Goal: Transaction & Acquisition: Purchase product/service

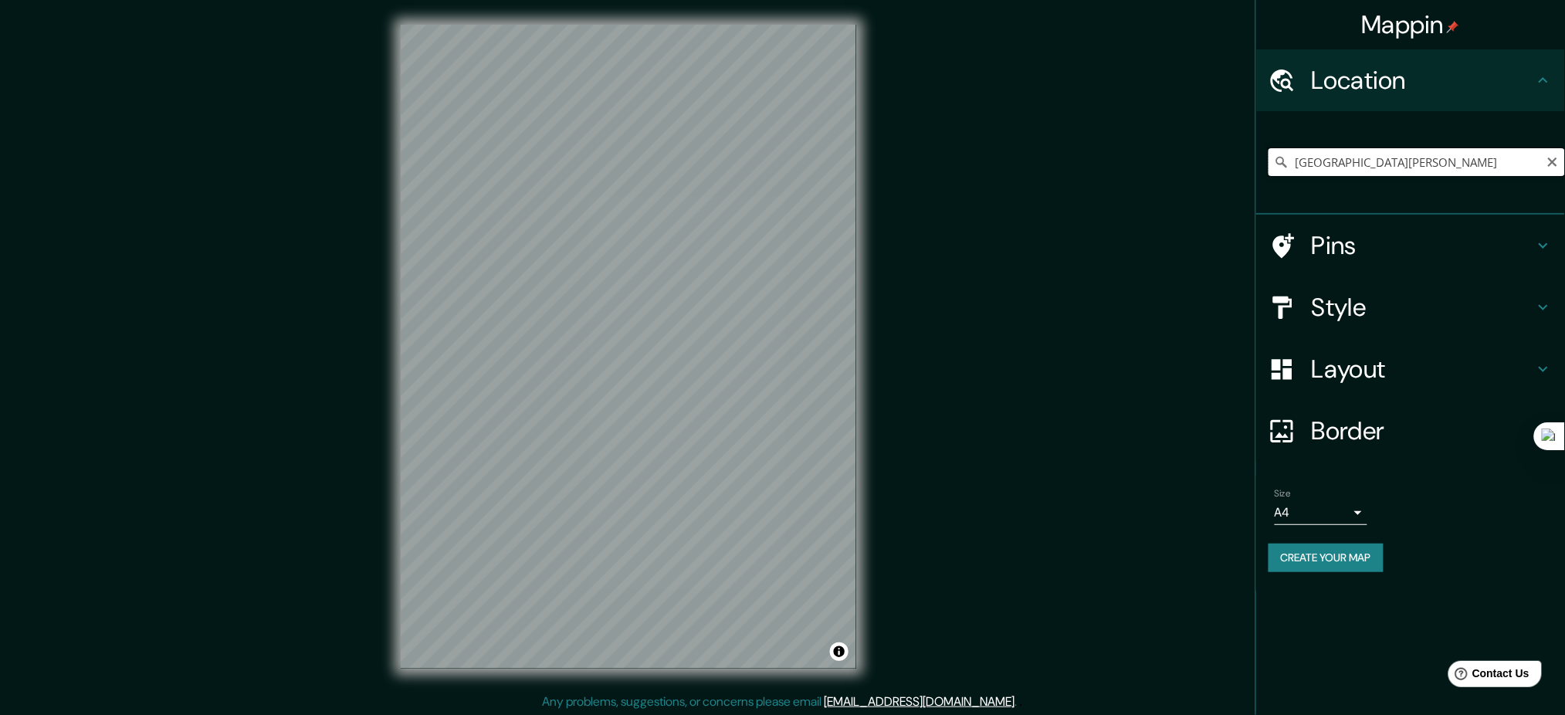
drag, startPoint x: 1382, startPoint y: 160, endPoint x: 1161, endPoint y: 162, distance: 220.8
click at [1161, 162] on div "Mappin Location El Salvador Pins Style Layout Border Choose a border. Hint : yo…" at bounding box center [782, 358] width 1565 height 717
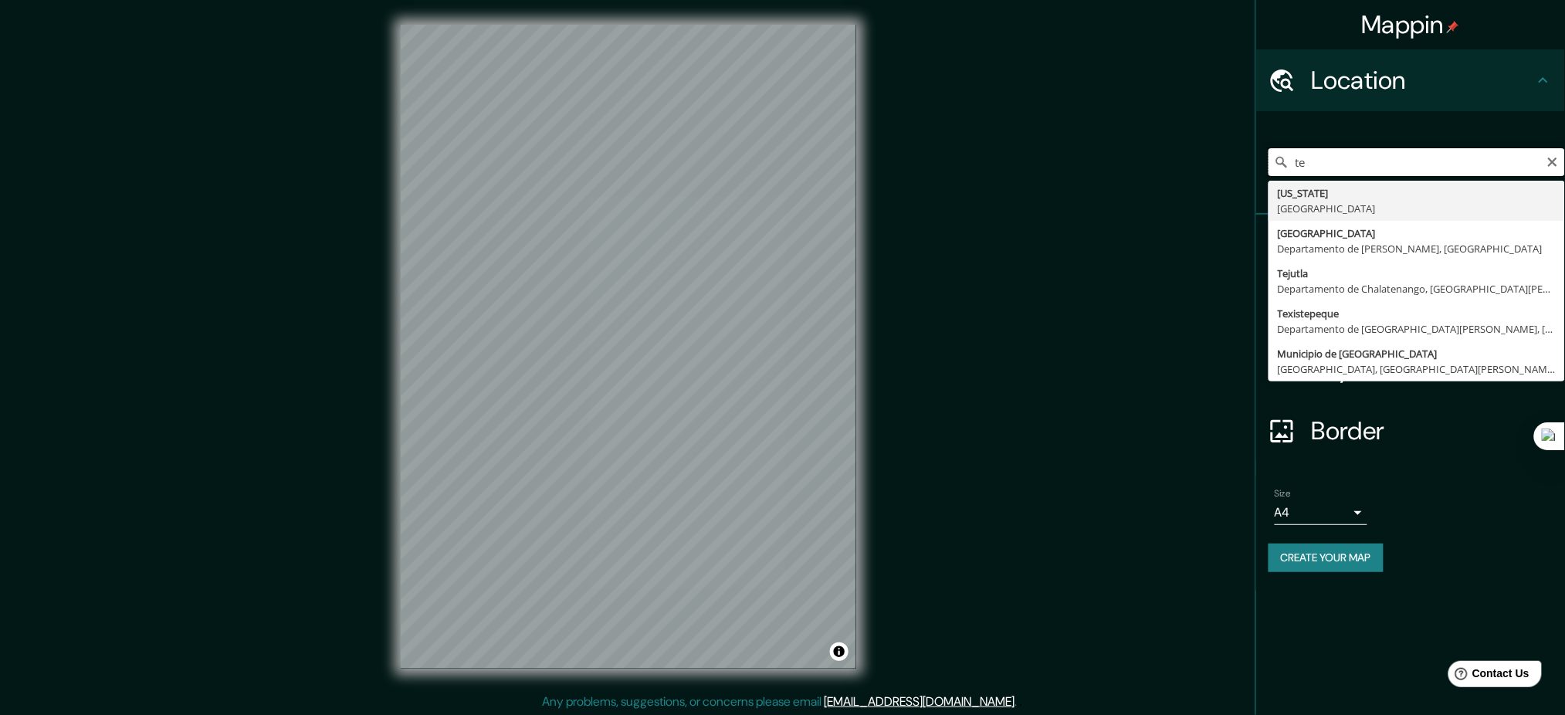
type input "t"
type input "Quezaltepeque, Departamento de La Libertad, El Salvador"
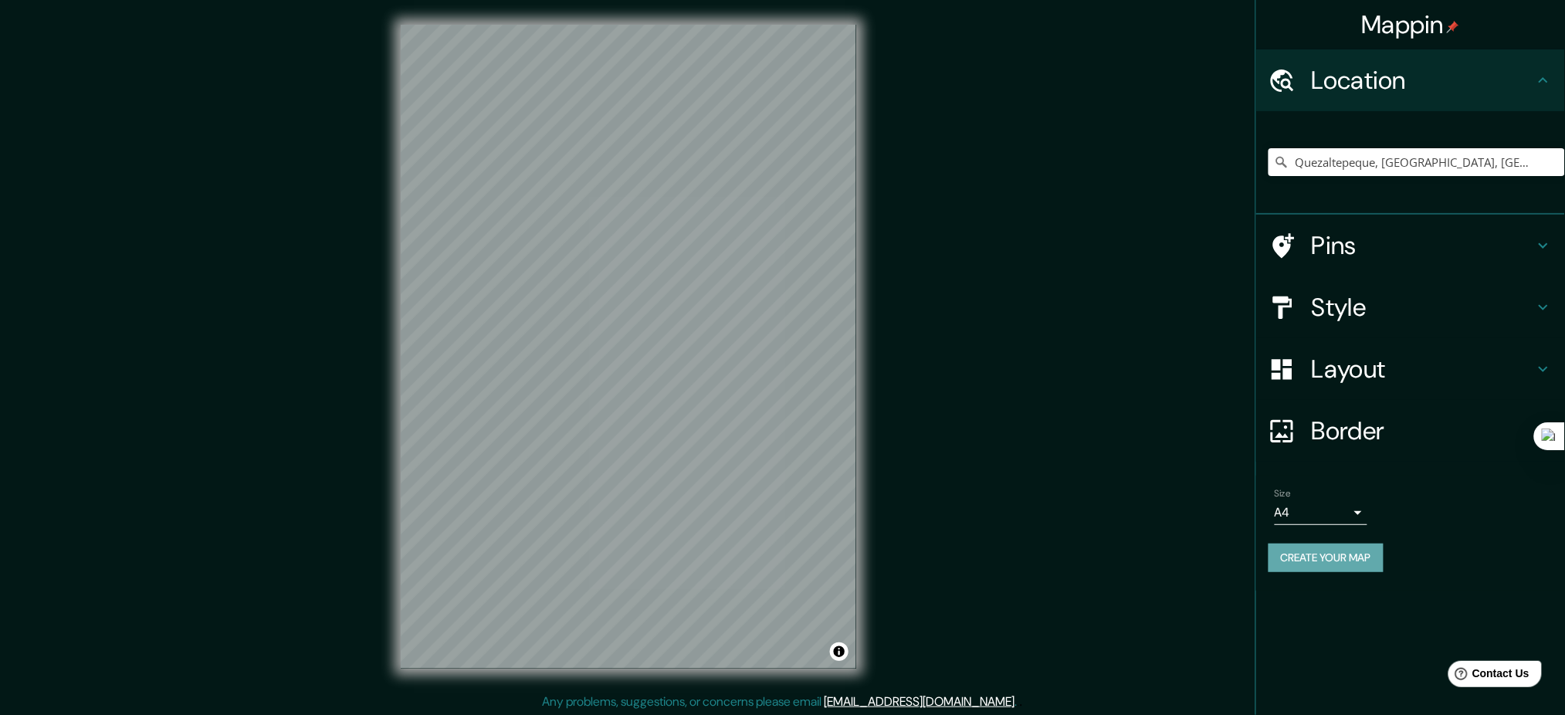
click at [1349, 564] on button "Create your map" at bounding box center [1325, 557] width 115 height 29
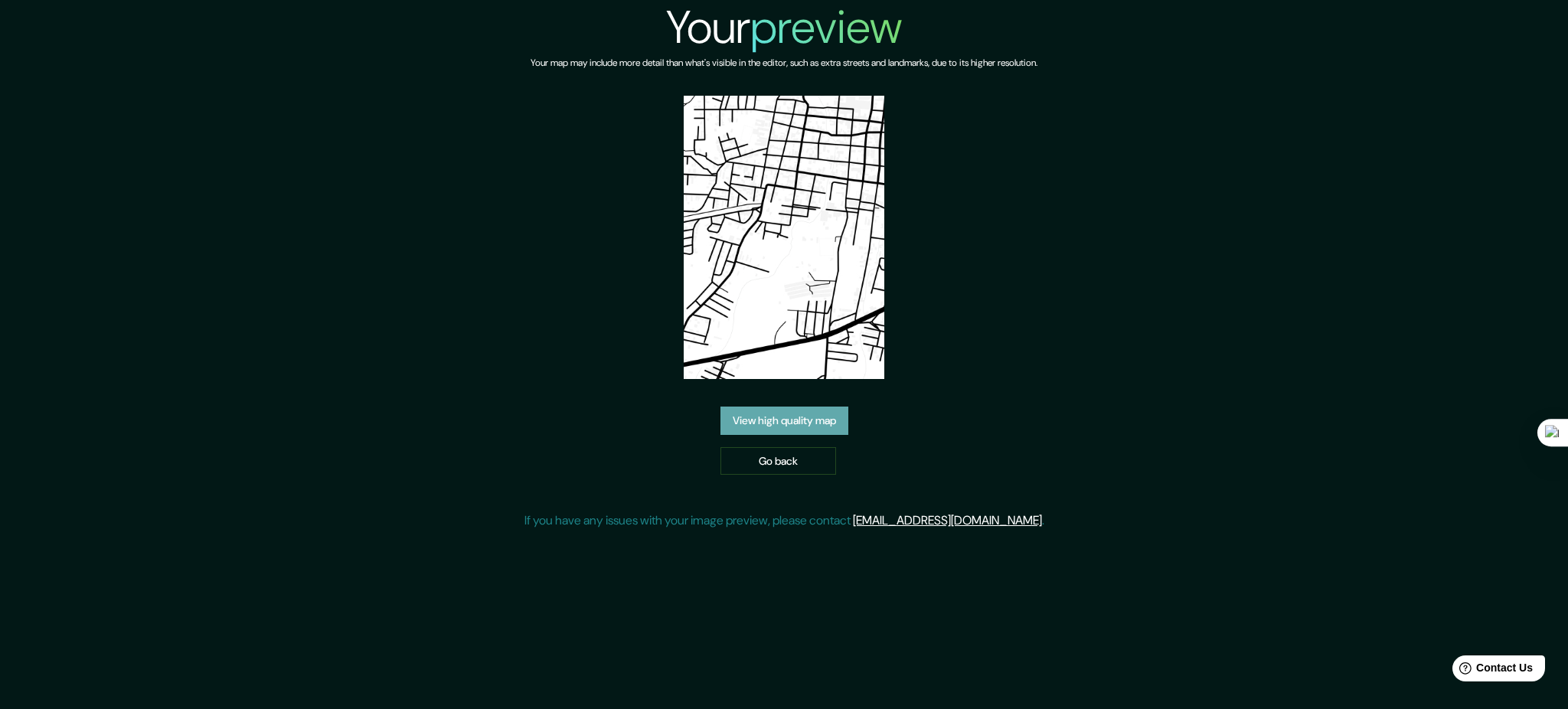
click at [837, 417] on link "View high quality map" at bounding box center [784, 420] width 128 height 29
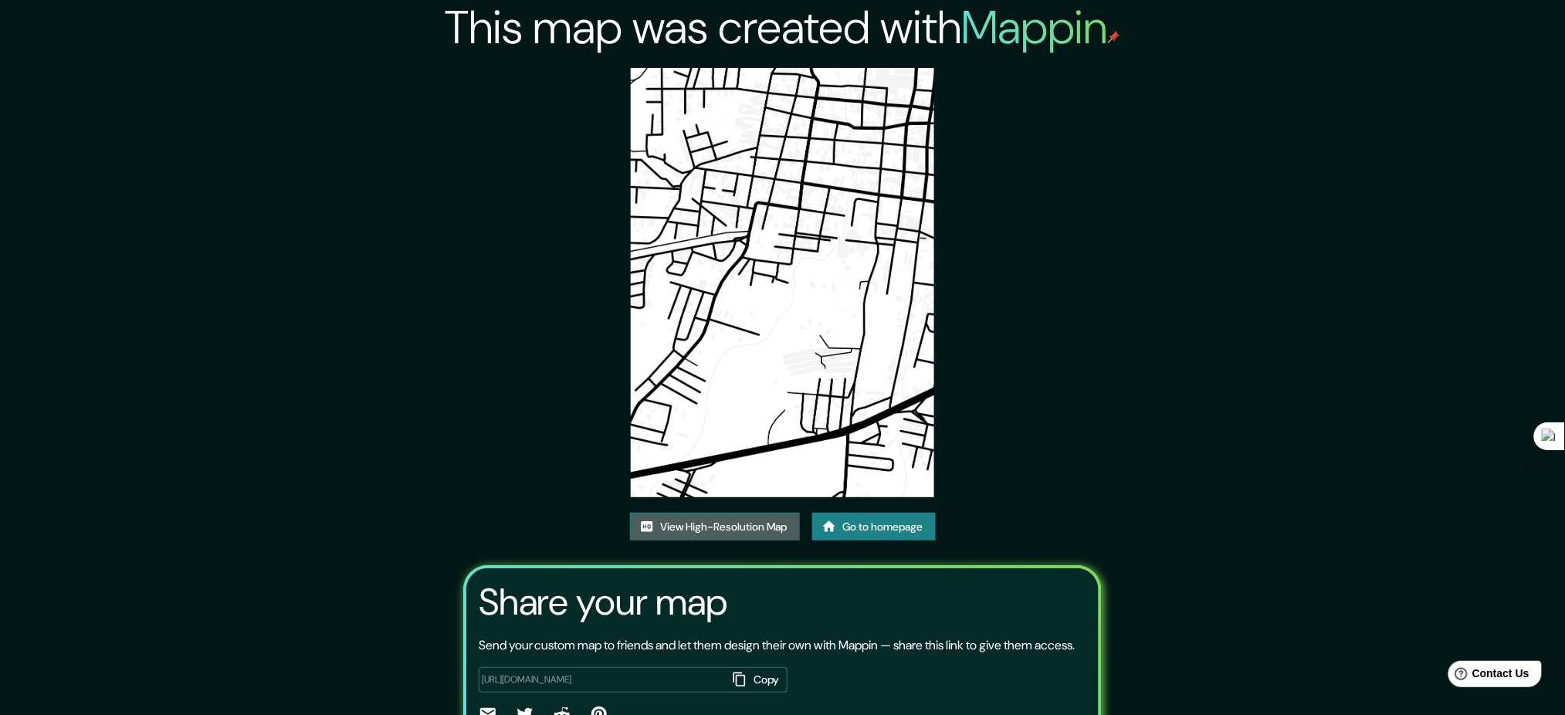
click at [739, 530] on link "View High-Resolution Map" at bounding box center [715, 527] width 170 height 29
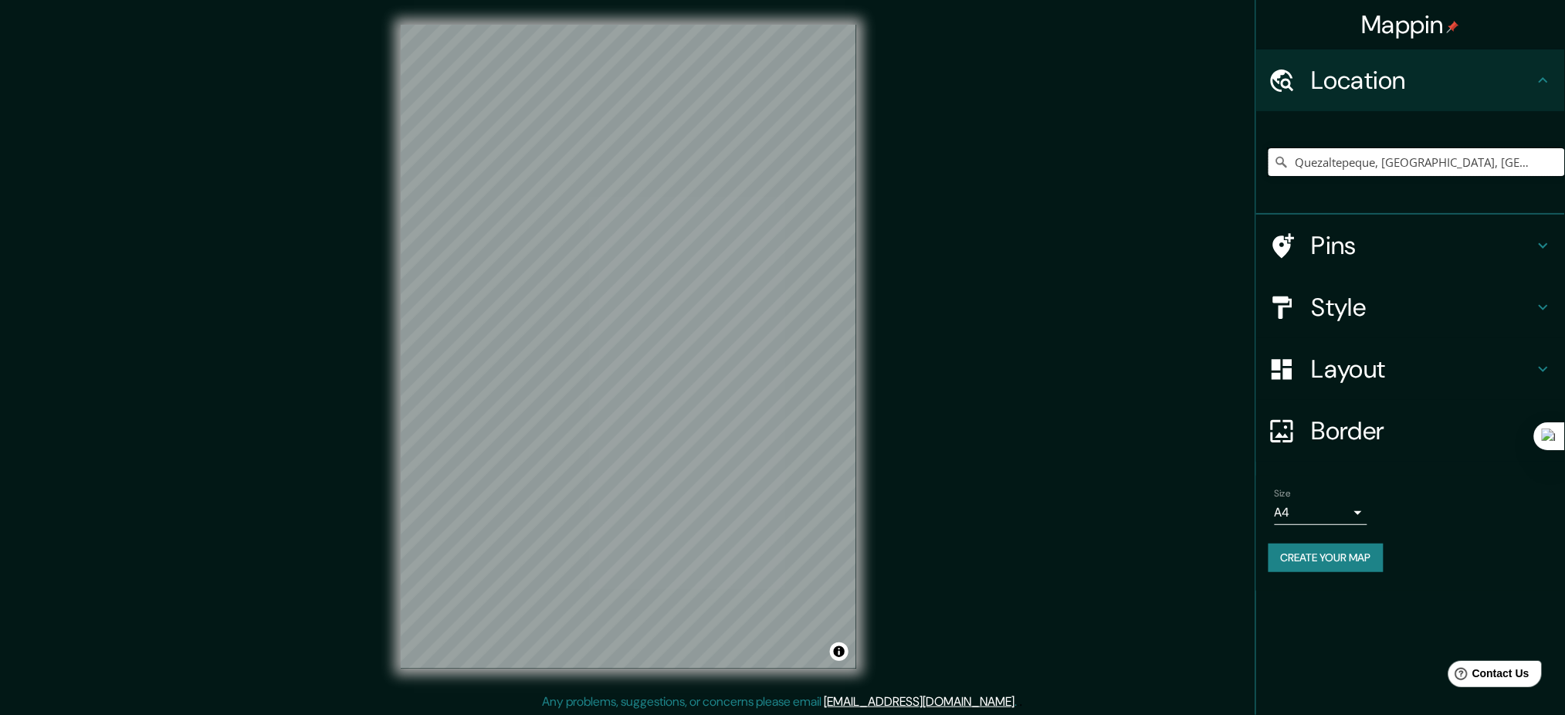
click at [1352, 162] on input "Quezaltepeque, Departamento de La Libertad, El Salvador" at bounding box center [1416, 162] width 296 height 28
click at [1355, 162] on input "Quezaltepeque, Departamento de La Libertad, El Salvador" at bounding box center [1416, 162] width 296 height 28
click at [1357, 167] on input "Pick your city or area" at bounding box center [1416, 162] width 296 height 28
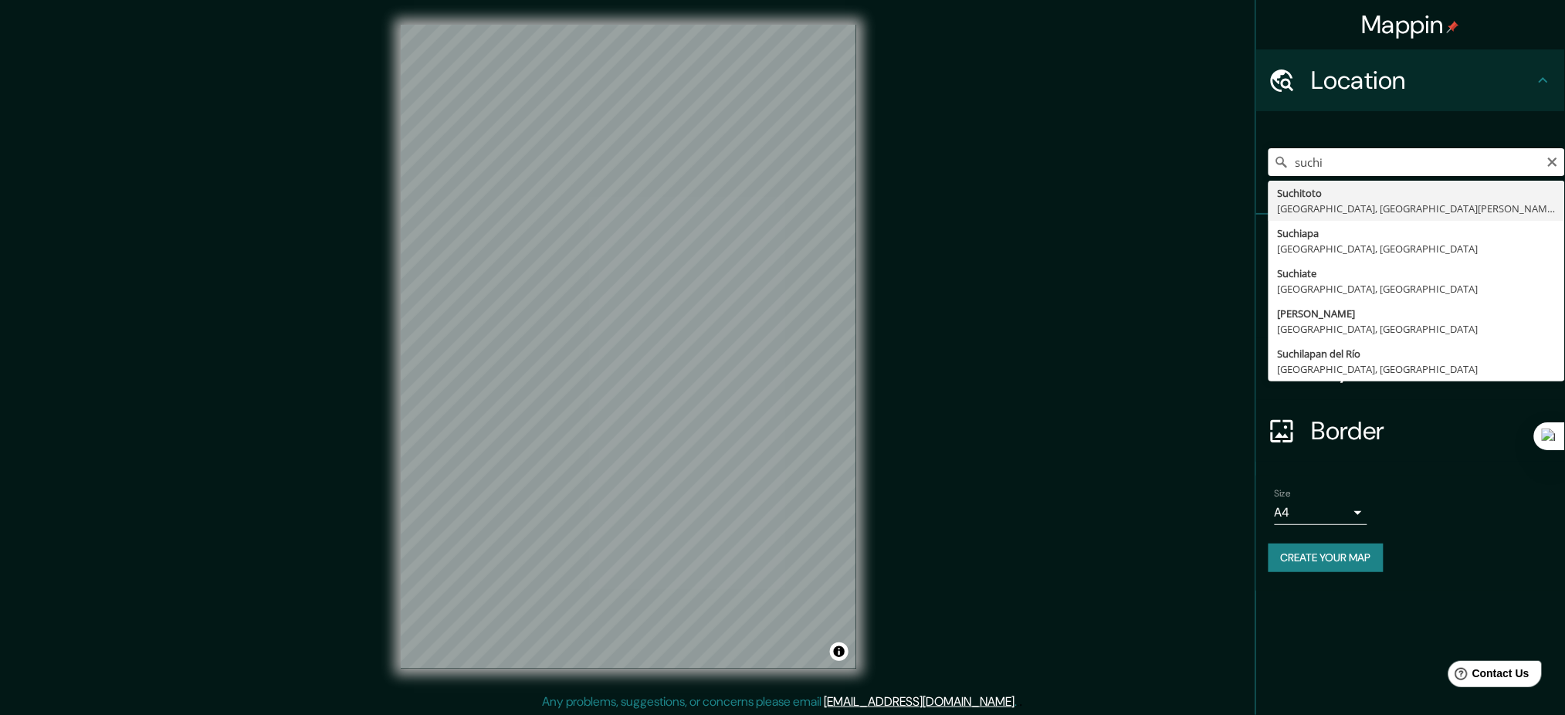
type input "Suchitoto, Departamento de Cuscatlán, El Salvador"
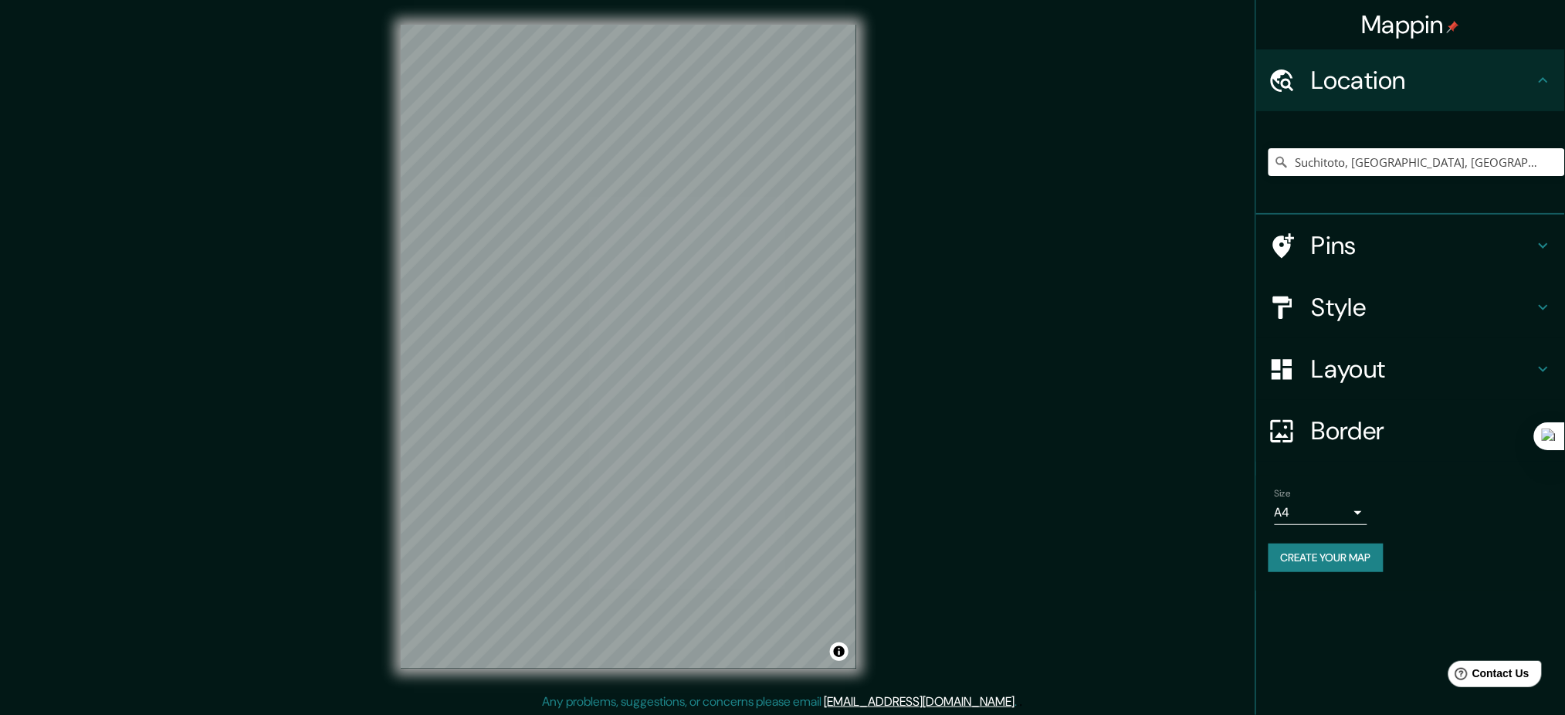
click at [1350, 552] on button "Create your map" at bounding box center [1325, 557] width 115 height 29
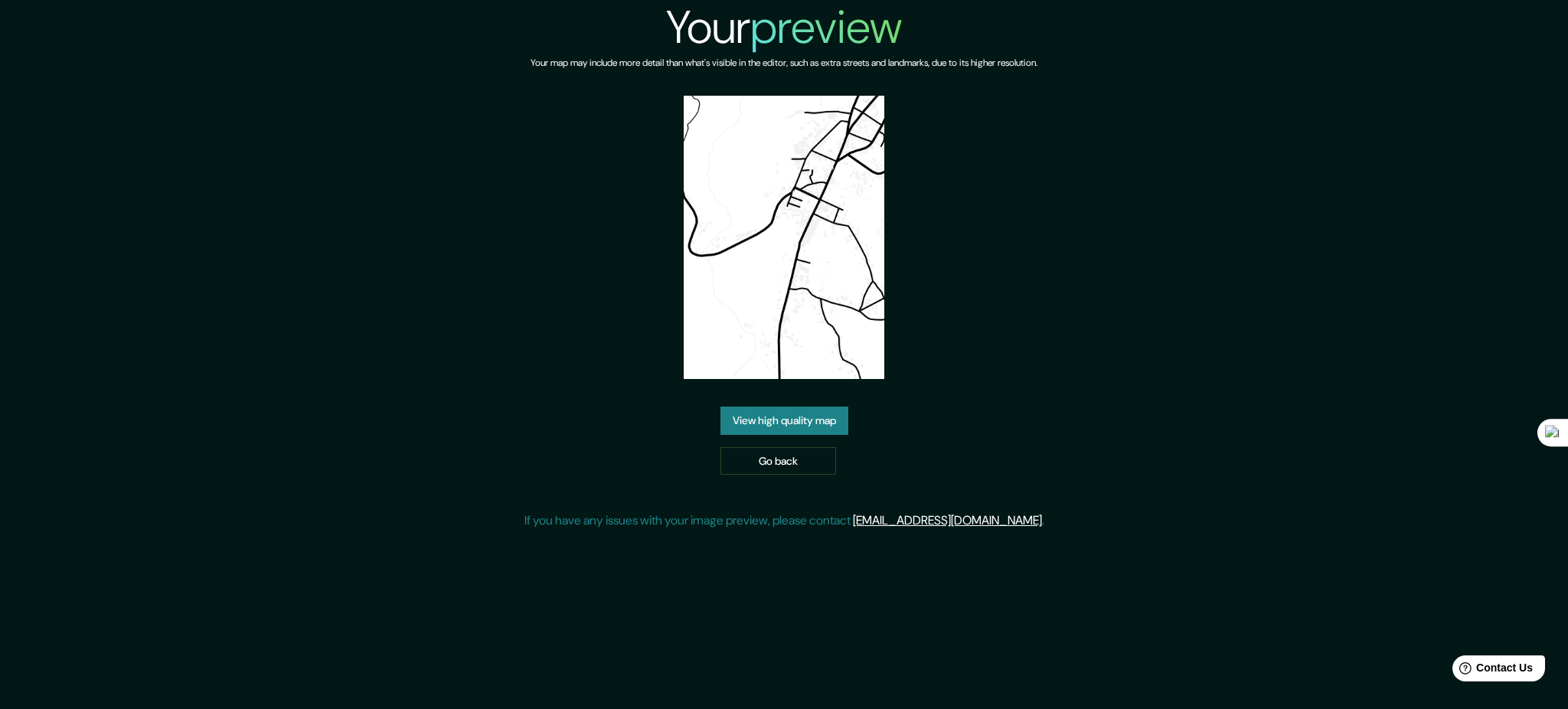
click at [825, 412] on link "View high quality map" at bounding box center [784, 420] width 128 height 29
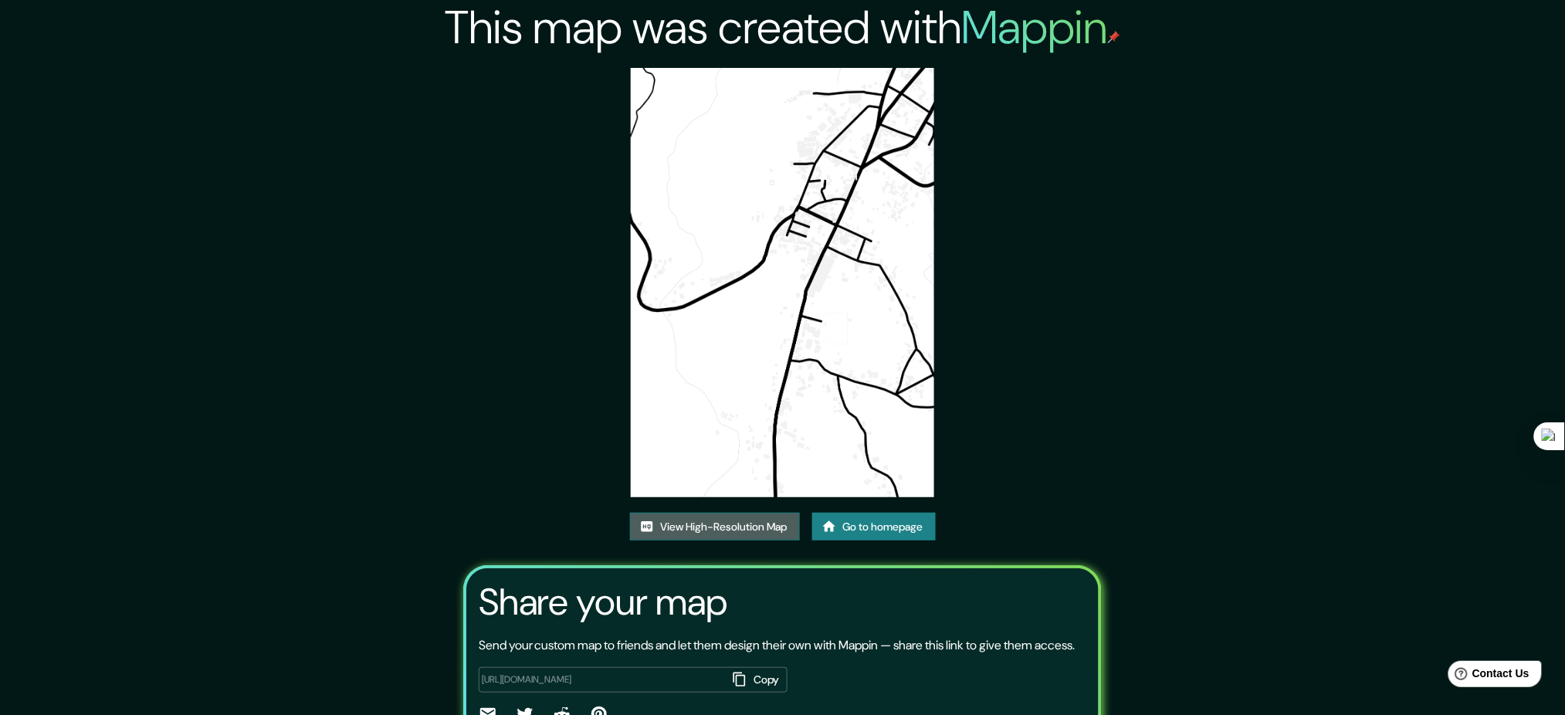
click at [759, 533] on link "View High-Resolution Map" at bounding box center [715, 527] width 170 height 29
